Goal: Information Seeking & Learning: Learn about a topic

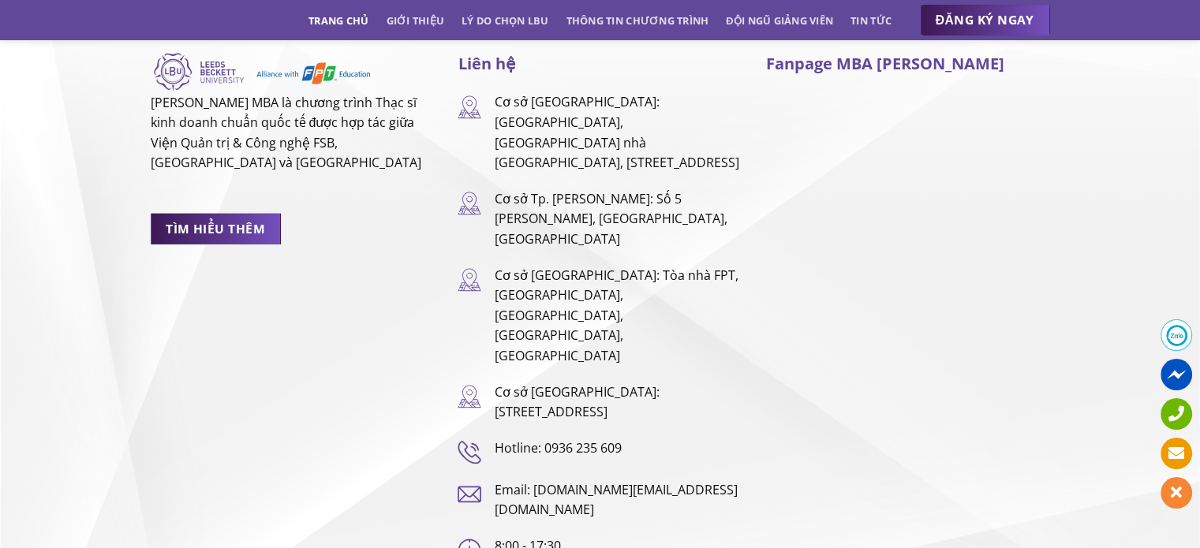
scroll to position [10486, 0]
click at [223, 213] on link "TÌM HIỂU THÊM" at bounding box center [216, 228] width 130 height 31
click at [223, 219] on span "TÌM HIỂU THÊM" at bounding box center [215, 229] width 99 height 20
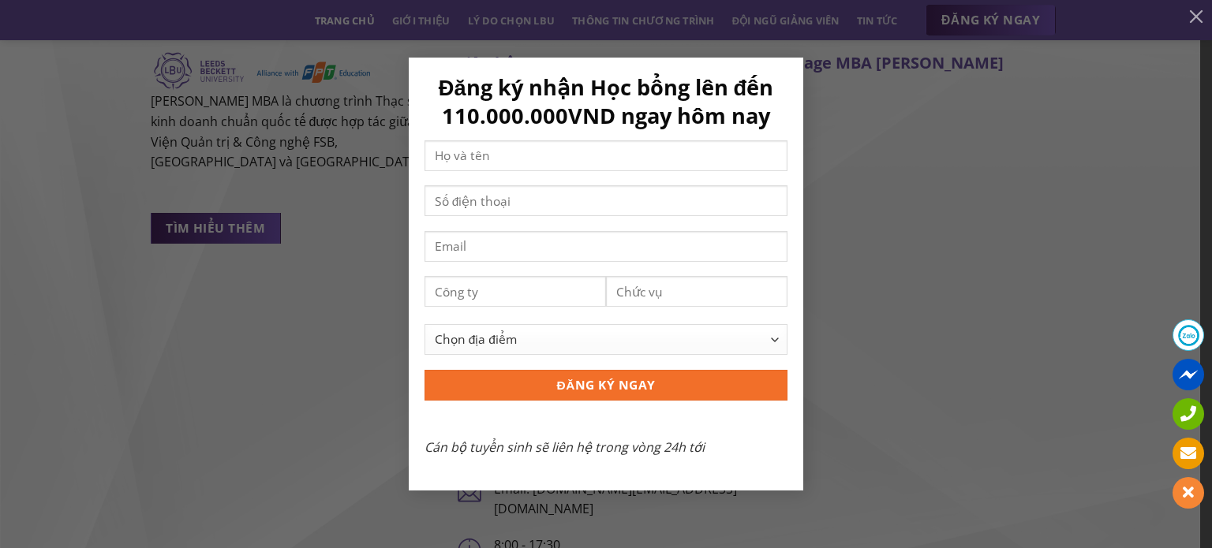
click at [287, 226] on div "Đăng ký nhận Học bổng lên đến 110.000.000VND ngay hôm nay Chọn địa điểm Hà Nội …" at bounding box center [606, 274] width 1165 height 432
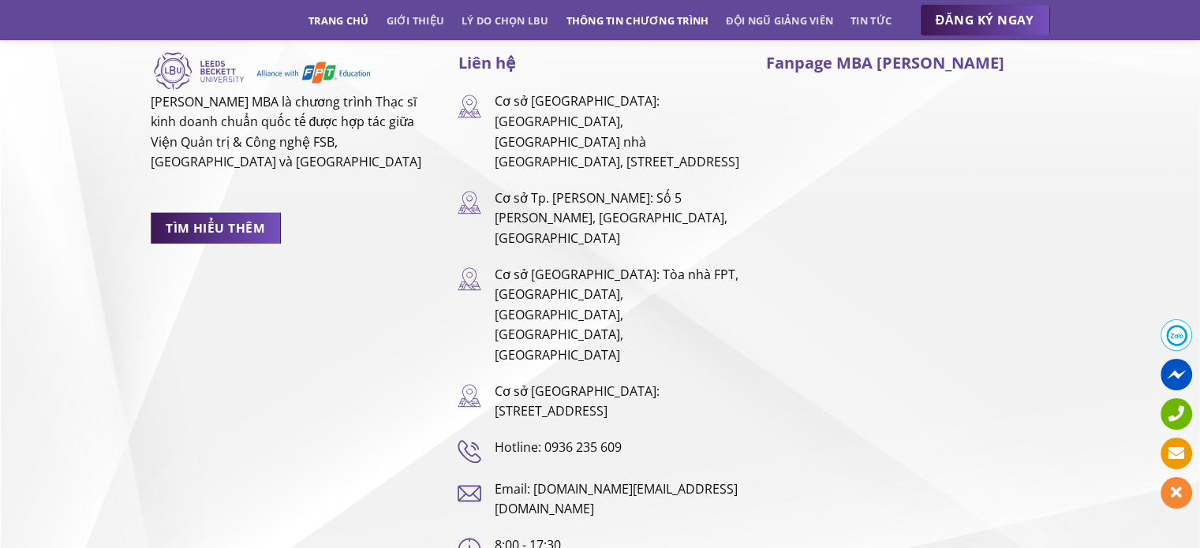
click at [671, 15] on link "Thông tin chương trình" at bounding box center [638, 20] width 143 height 28
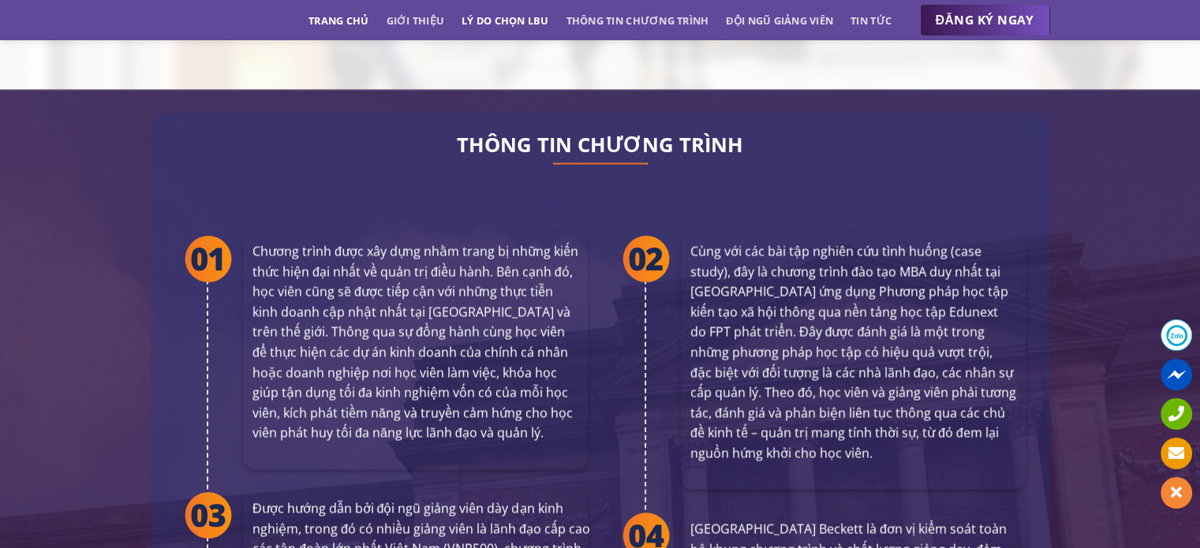
click at [522, 24] on link "Lý do chọn LBU" at bounding box center [506, 20] width 88 height 28
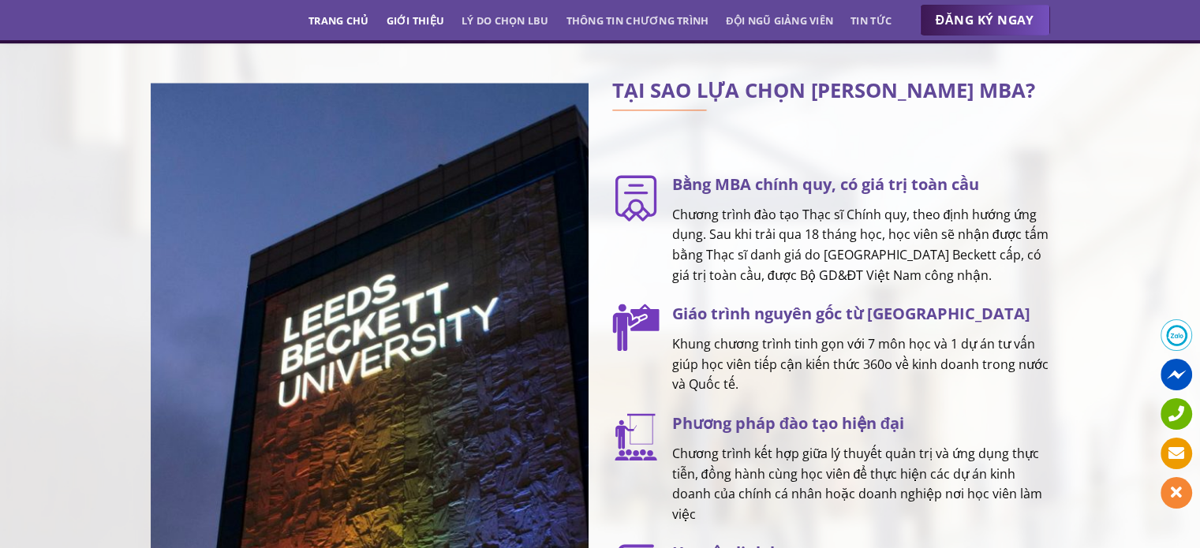
click at [417, 24] on link "Giới thiệu" at bounding box center [415, 20] width 58 height 28
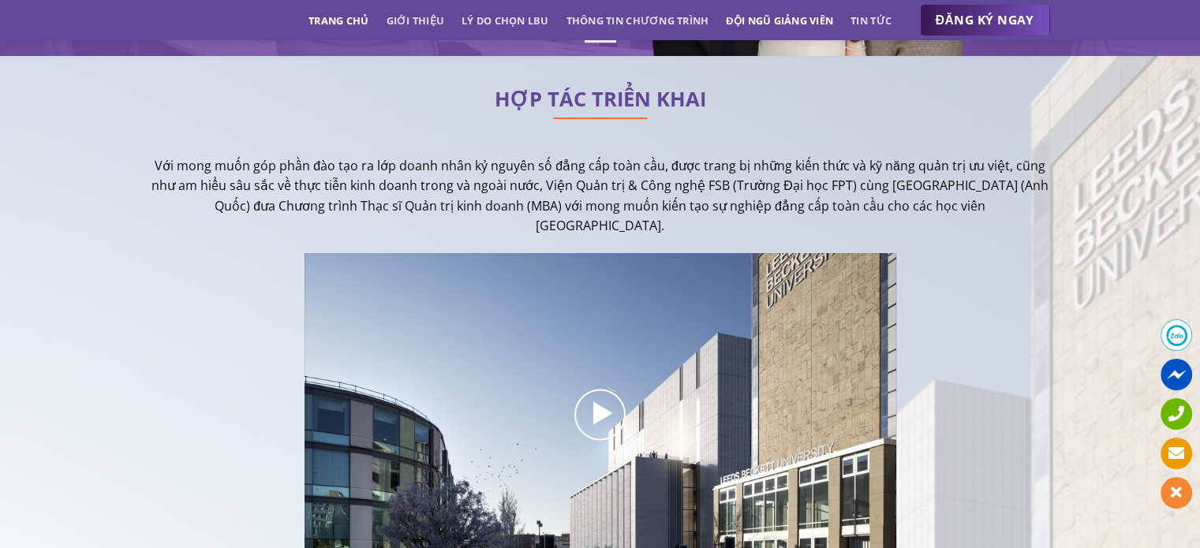
click at [809, 24] on link "Đội ngũ giảng viên" at bounding box center [779, 20] width 107 height 28
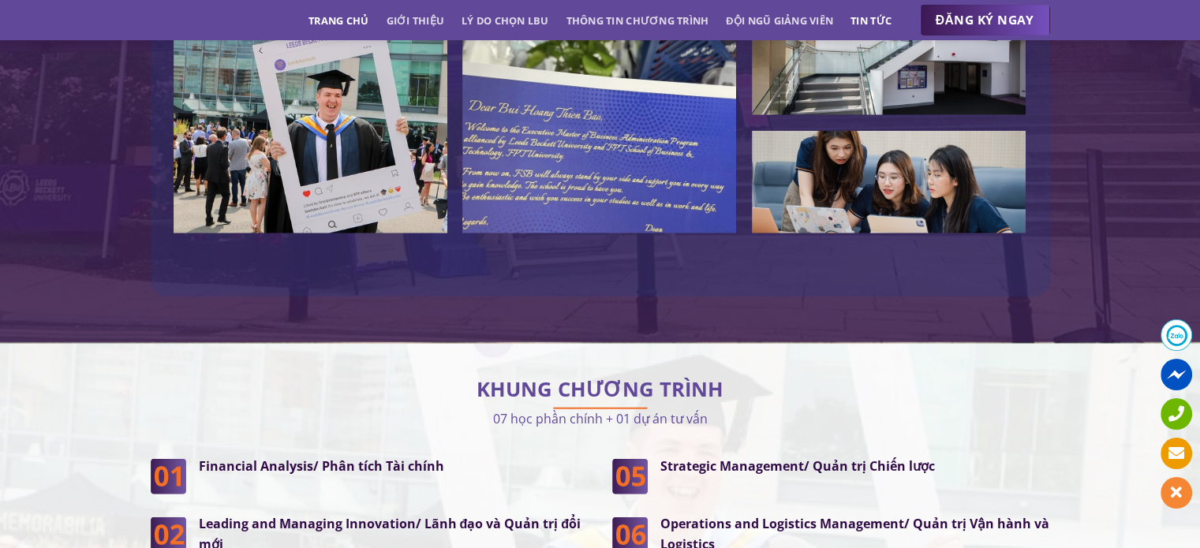
scroll to position [4513, 0]
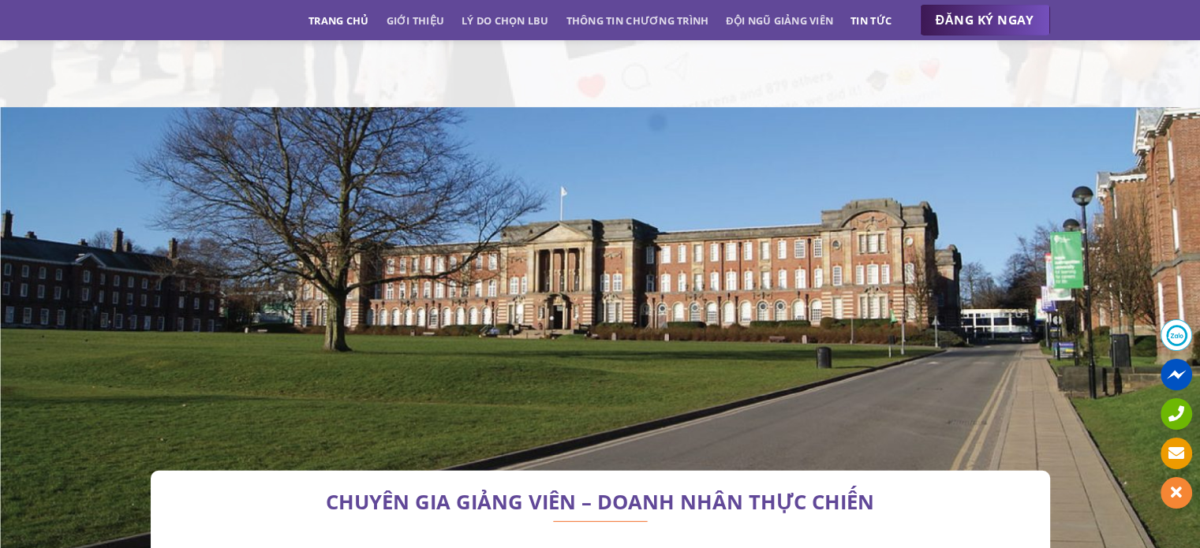
click at [869, 22] on link "Tin tức" at bounding box center [871, 20] width 41 height 28
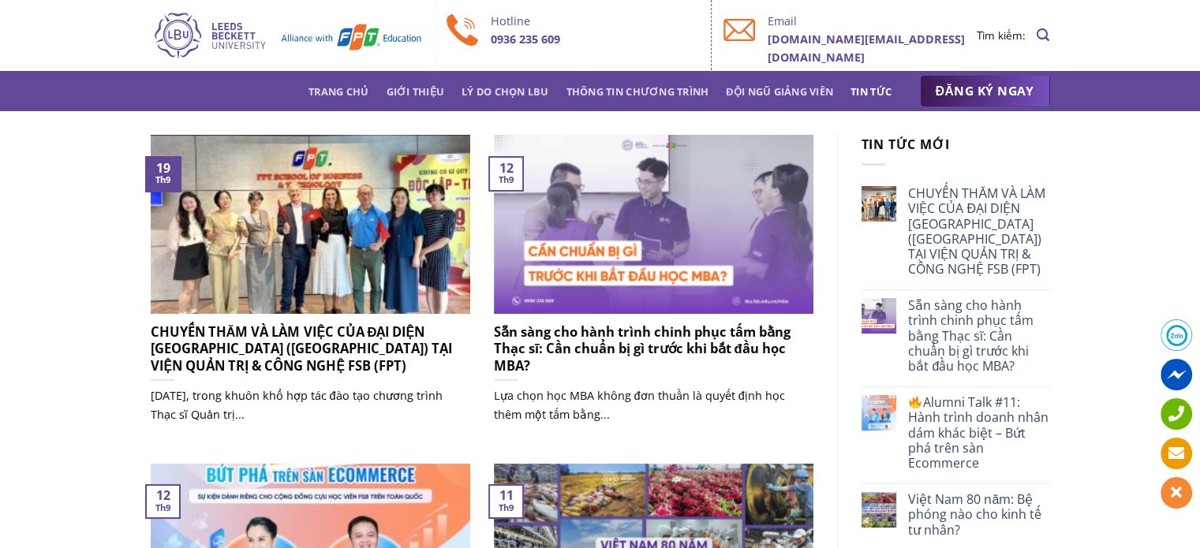
click at [249, 258] on img at bounding box center [311, 224] width 320 height 179
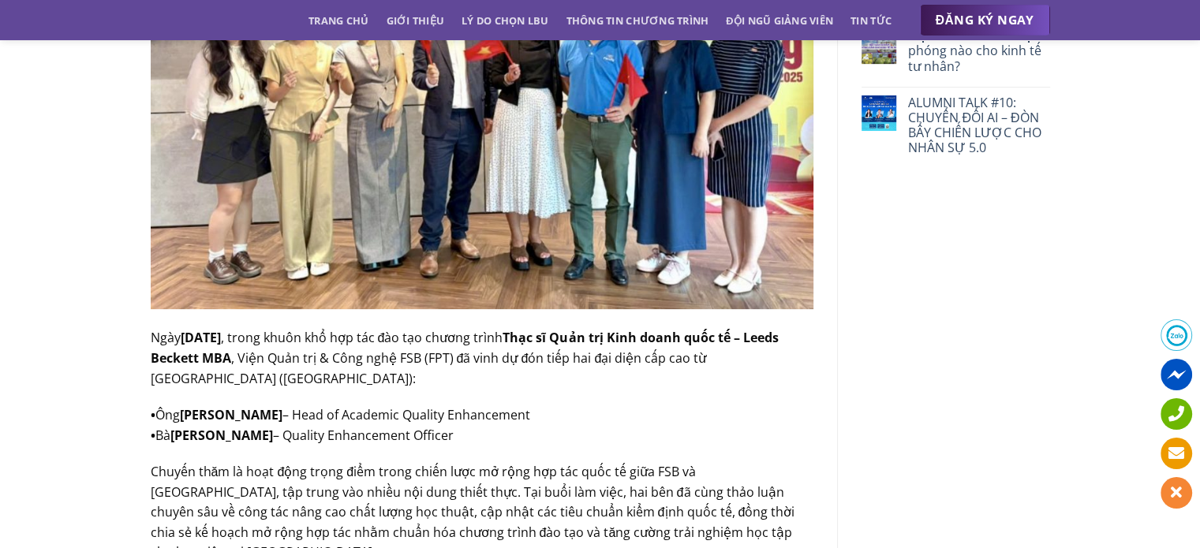
scroll to position [473, 0]
